Goal: Information Seeking & Learning: Learn about a topic

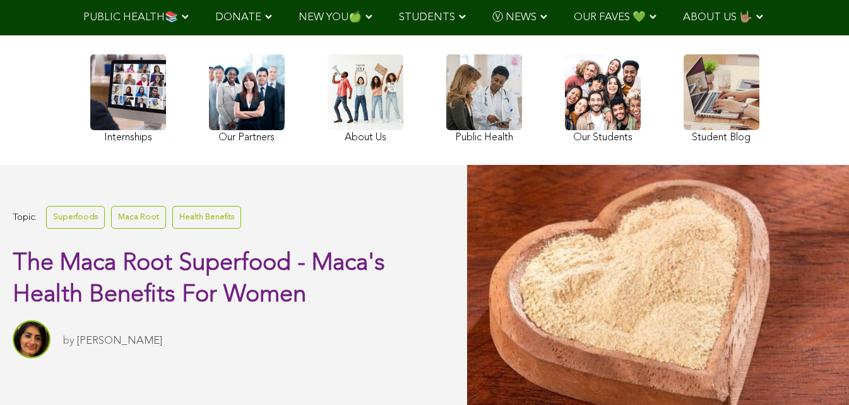
scroll to position [137, 0]
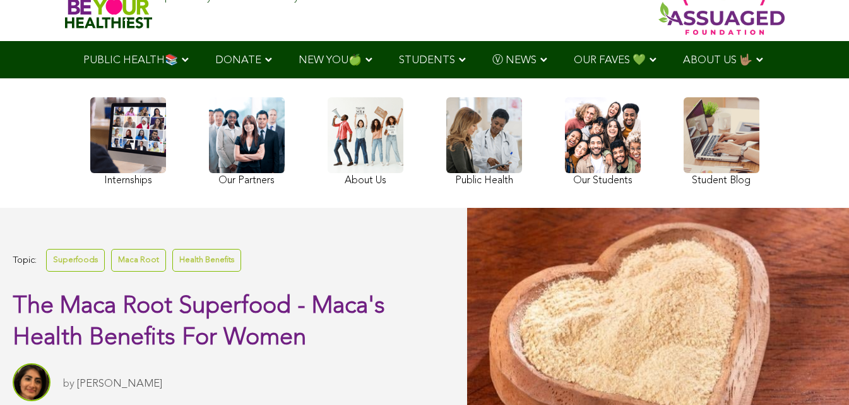
click at [578, 119] on div "Internships Our Partners About Us Public Health Our Students Student Blog" at bounding box center [425, 143] width 682 height 117
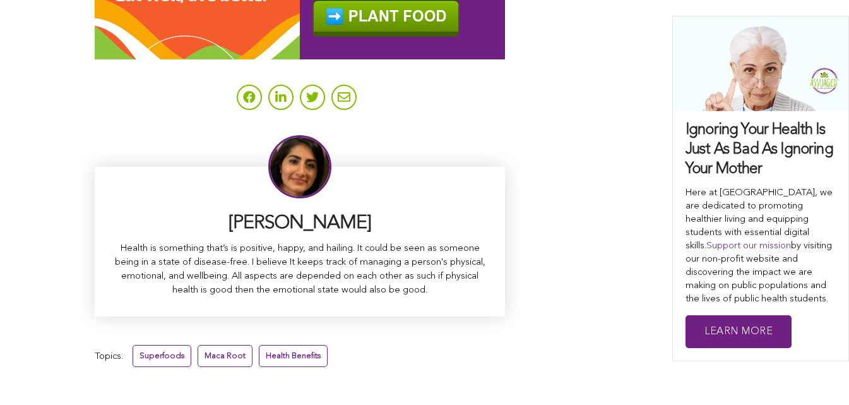
scroll to position [0, 0]
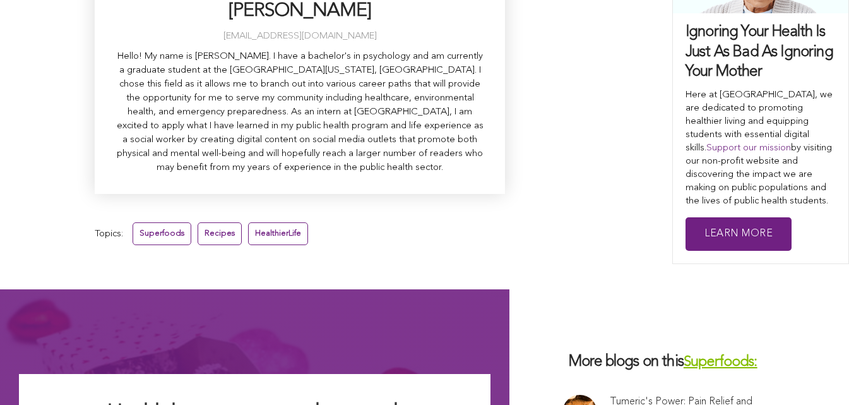
scroll to position [4862, 0]
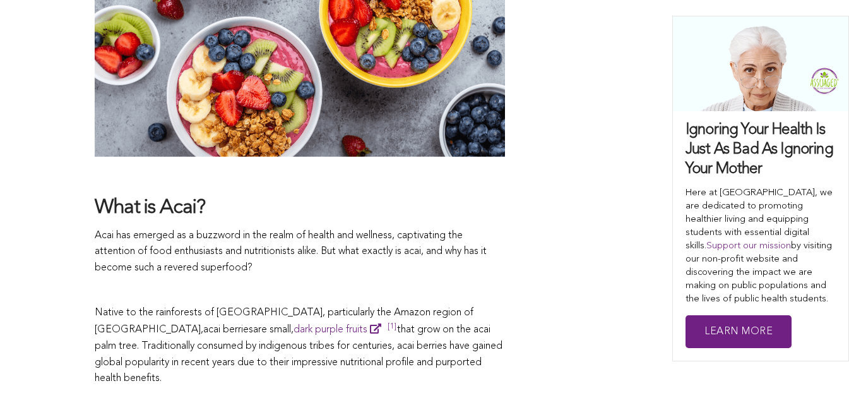
scroll to position [1245, 0]
